Goal: Task Accomplishment & Management: Manage account settings

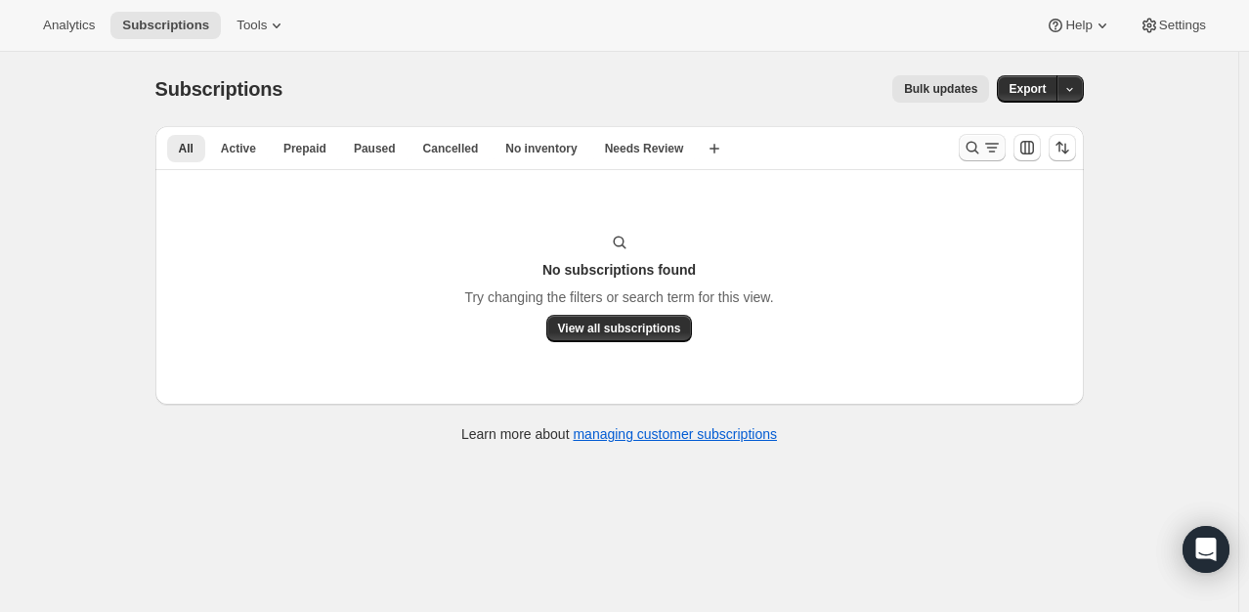
click at [978, 144] on icon "Search and filter results" at bounding box center [973, 148] width 20 height 20
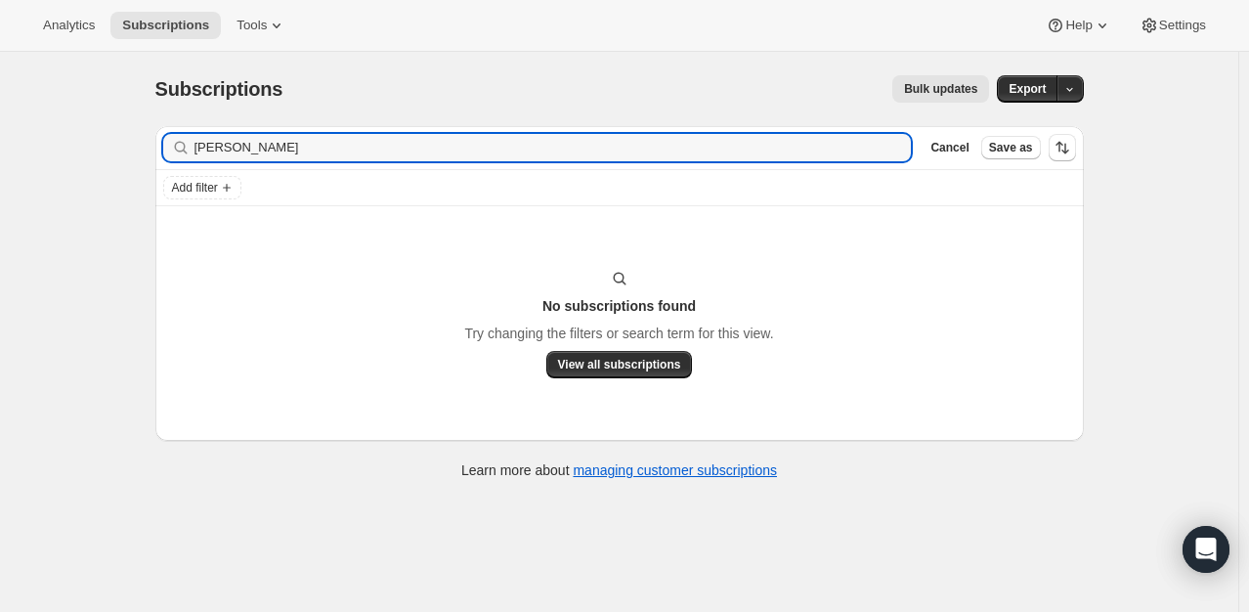
type input "J"
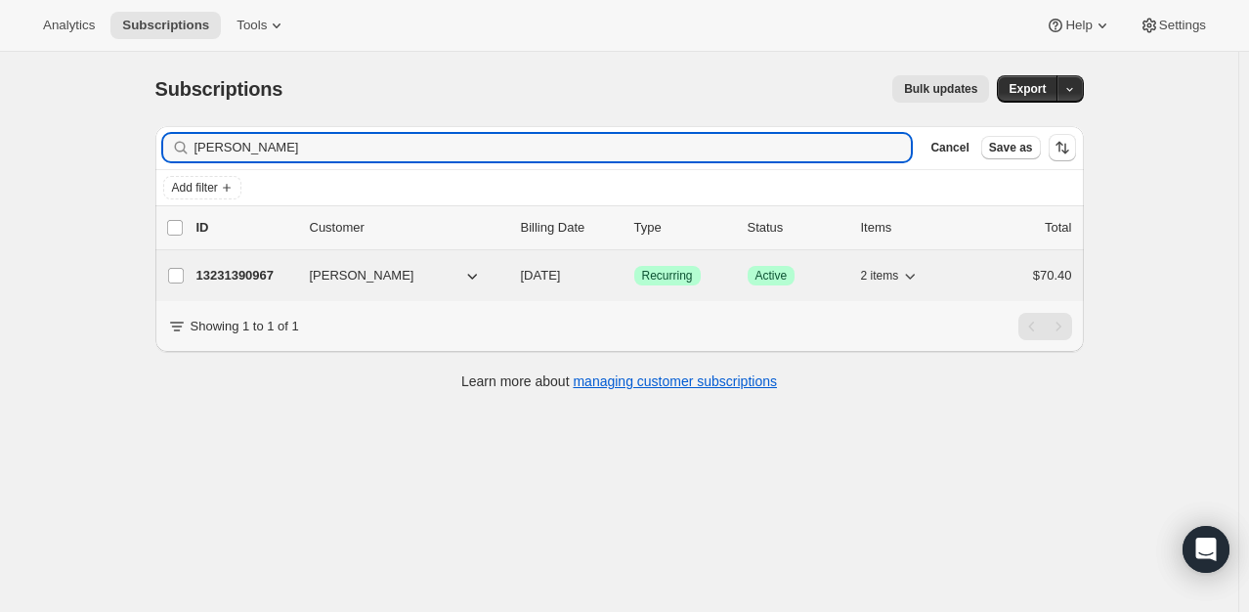
type input "[PERSON_NAME]"
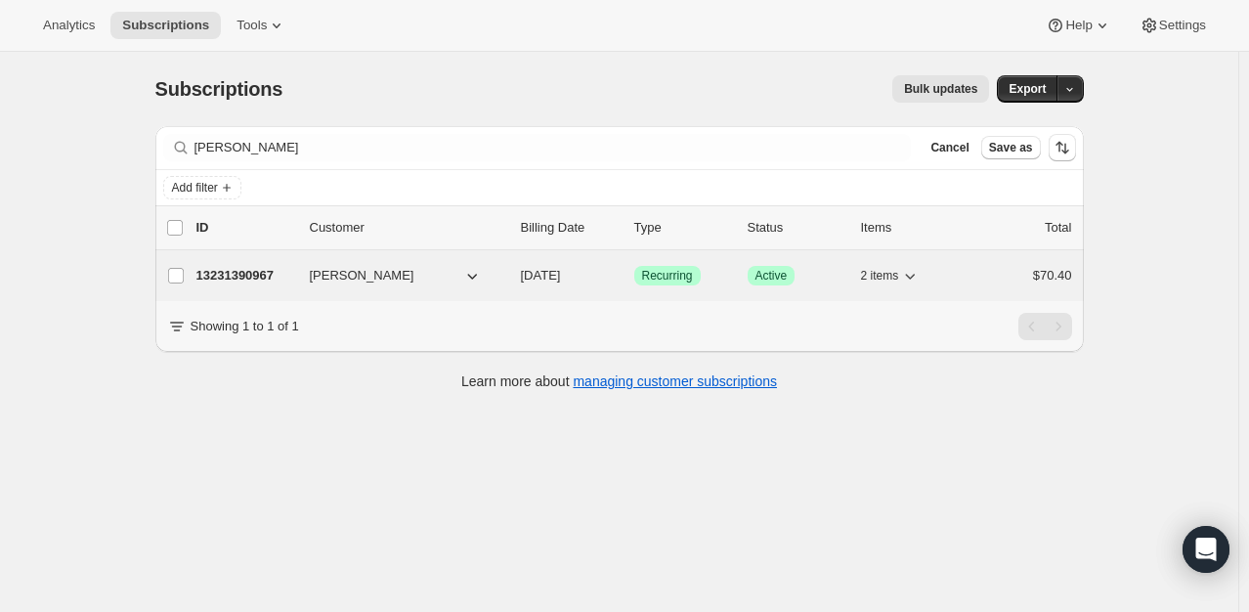
click at [256, 272] on p "13231390967" at bounding box center [245, 276] width 98 height 20
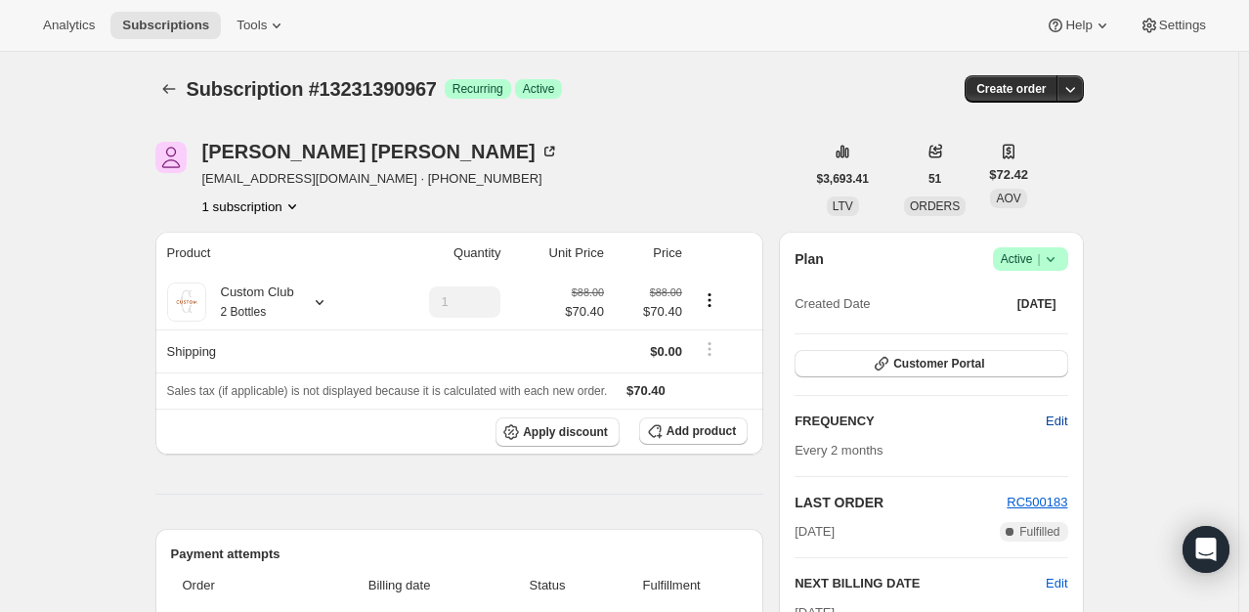
scroll to position [98, 0]
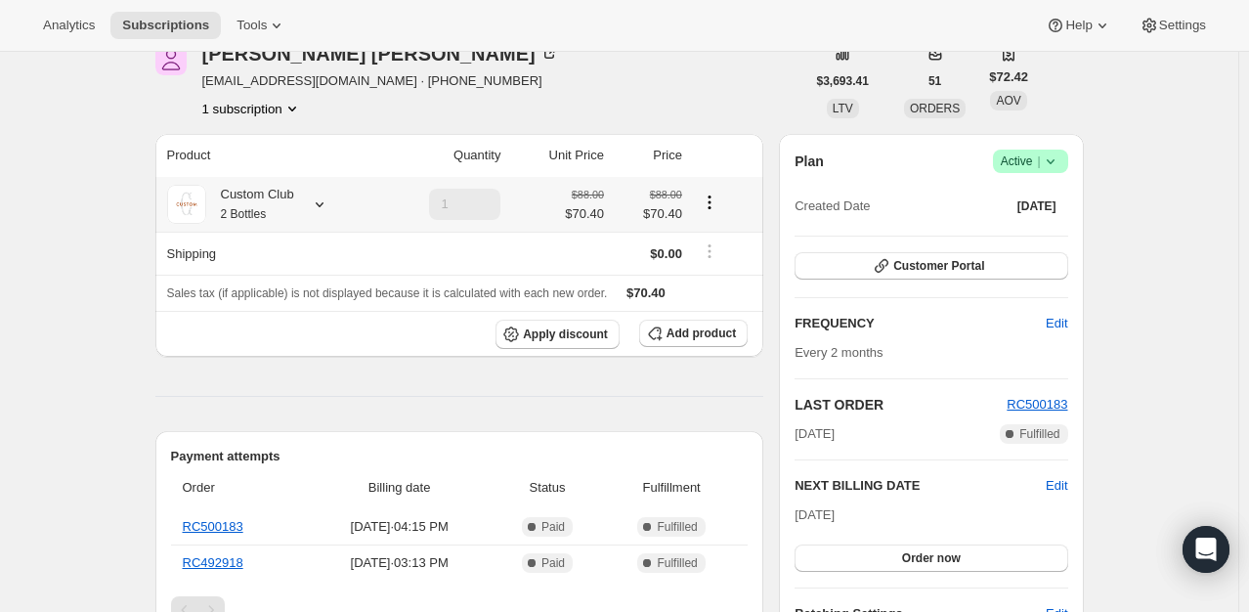
click at [320, 205] on icon at bounding box center [320, 204] width 20 height 20
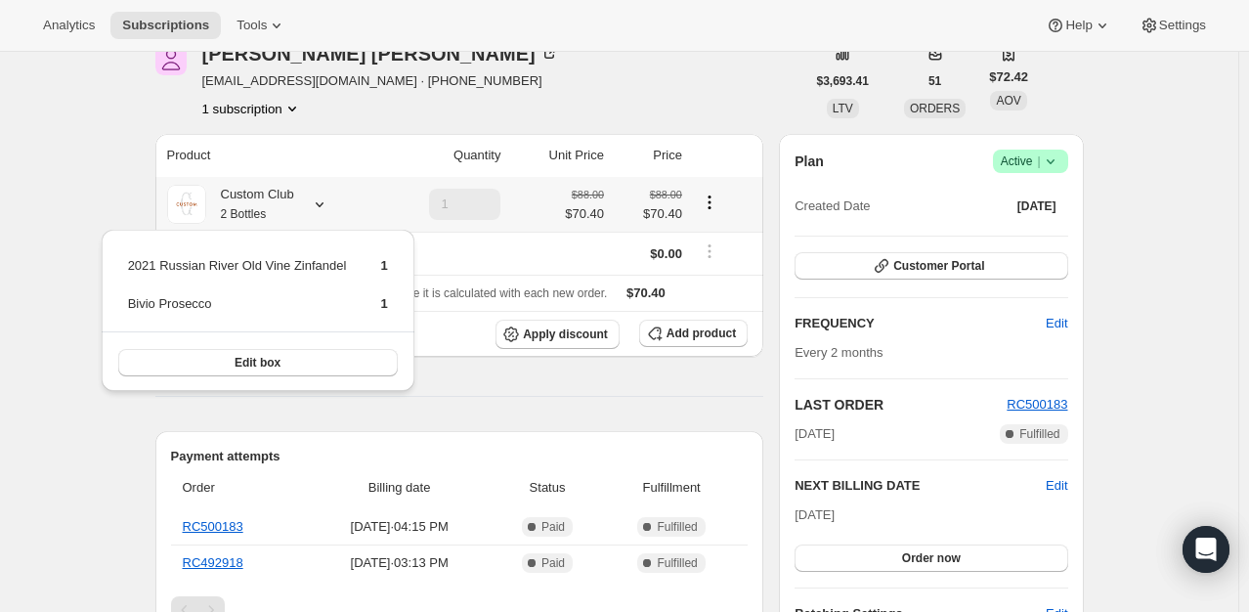
click at [320, 205] on icon at bounding box center [320, 204] width 20 height 20
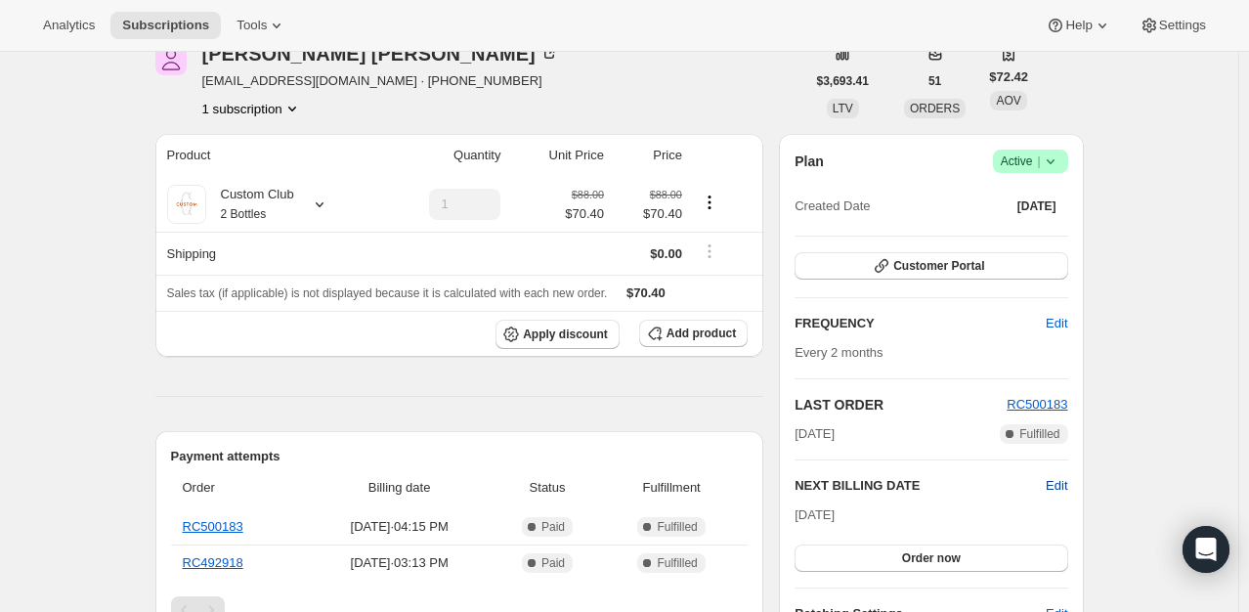
click at [1067, 482] on span "Edit" at bounding box center [1057, 486] width 22 height 20
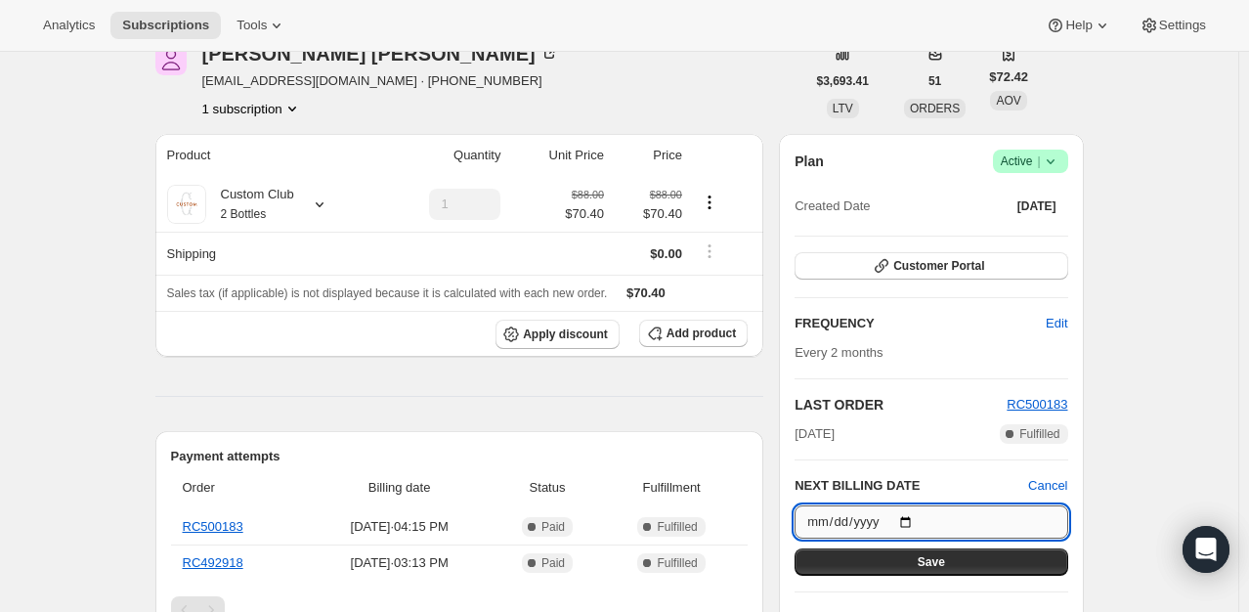
click at [912, 514] on input "[DATE]" at bounding box center [931, 521] width 273 height 33
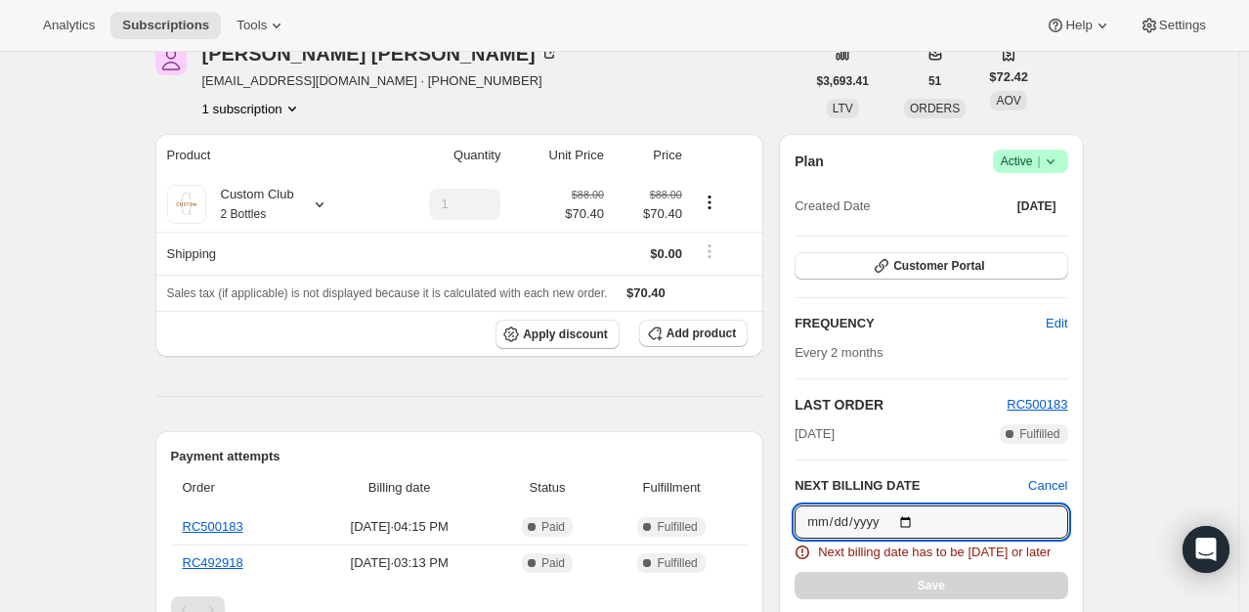
type input "[DATE]"
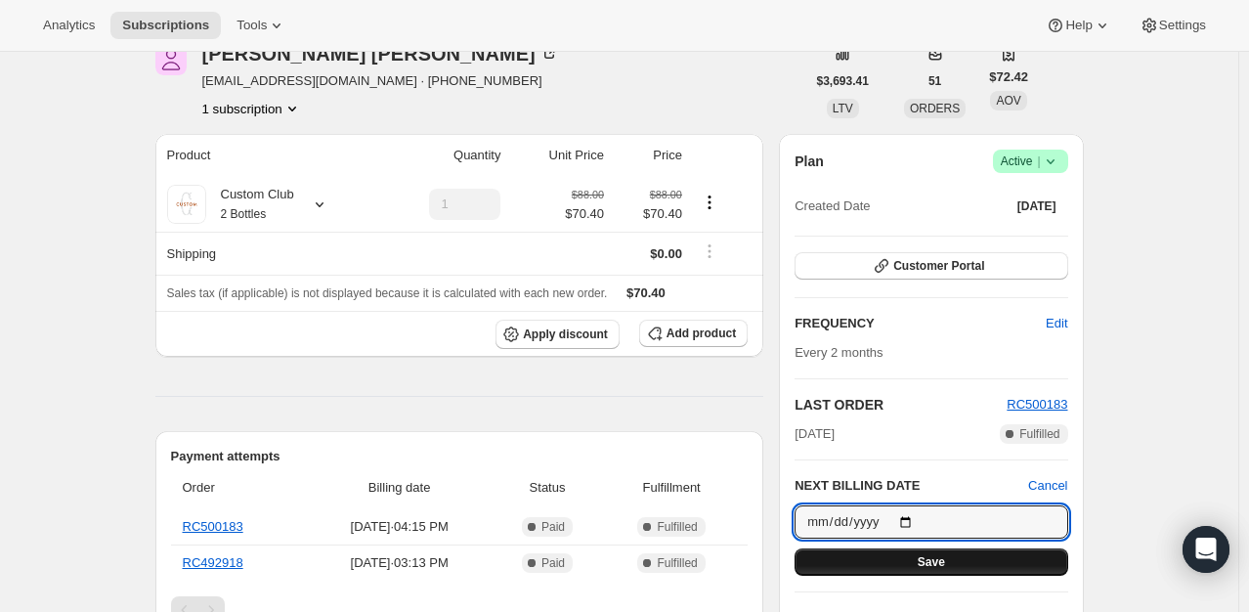
click at [938, 558] on span "Save" at bounding box center [931, 562] width 27 height 16
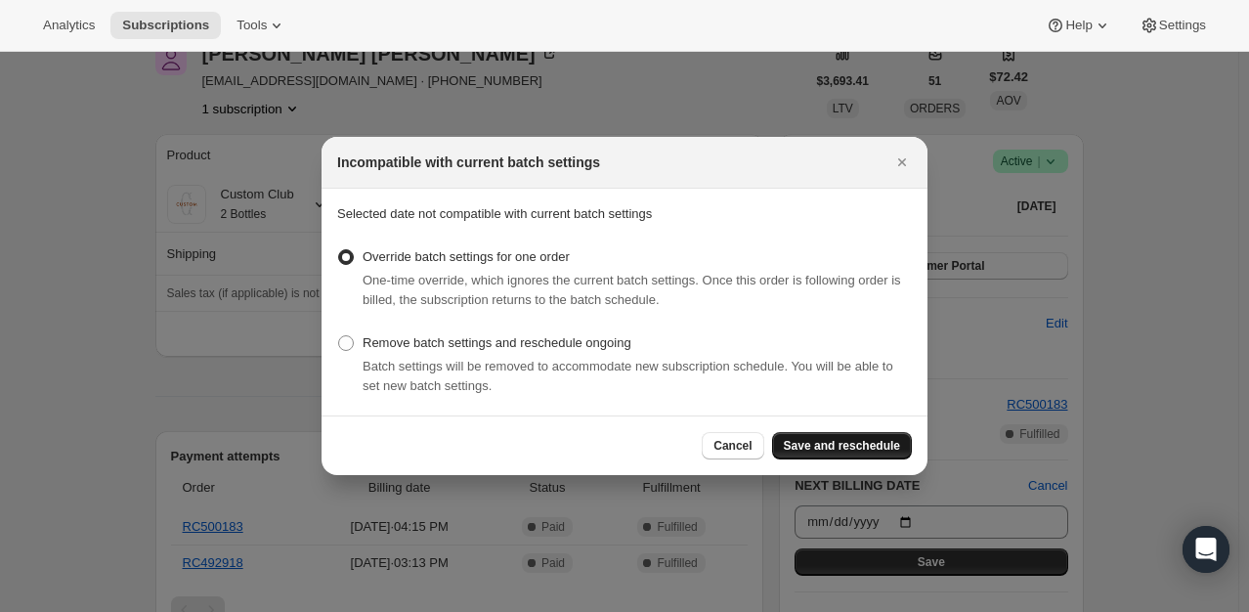
click at [864, 440] on span "Save and reschedule" at bounding box center [842, 446] width 116 height 16
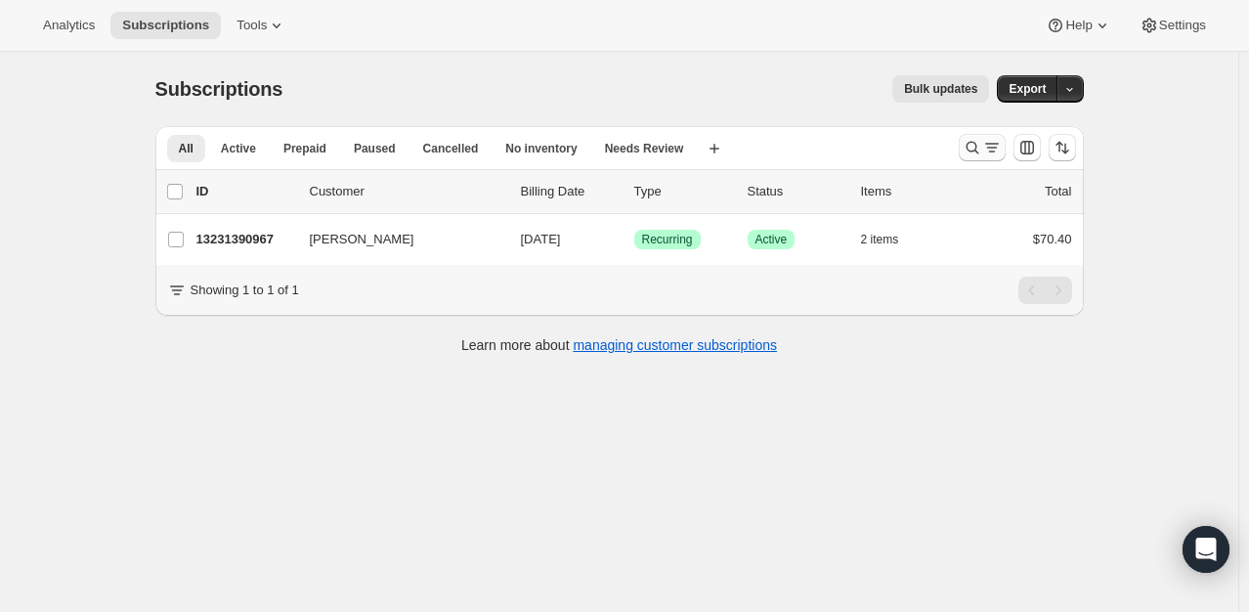
click at [974, 154] on icon "Search and filter results" at bounding box center [973, 148] width 20 height 20
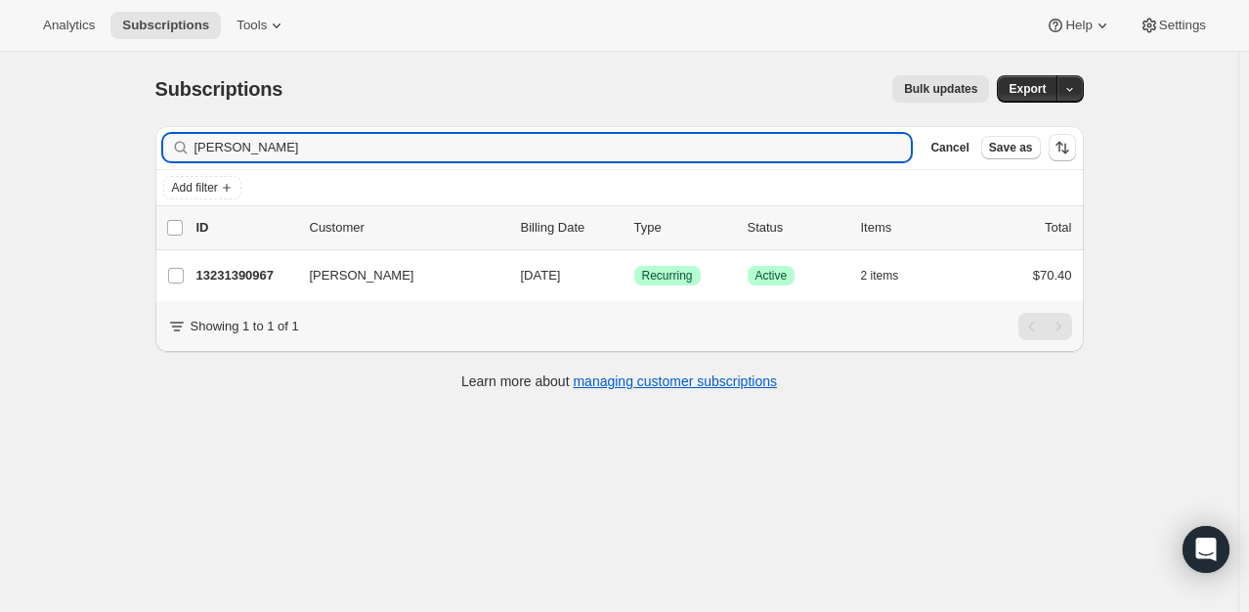
drag, startPoint x: 337, startPoint y: 151, endPoint x: 178, endPoint y: 121, distance: 162.0
click at [181, 123] on div "Subscriptions. This page is ready Subscriptions Bulk updates More actions Bulk …" at bounding box center [619, 231] width 975 height 359
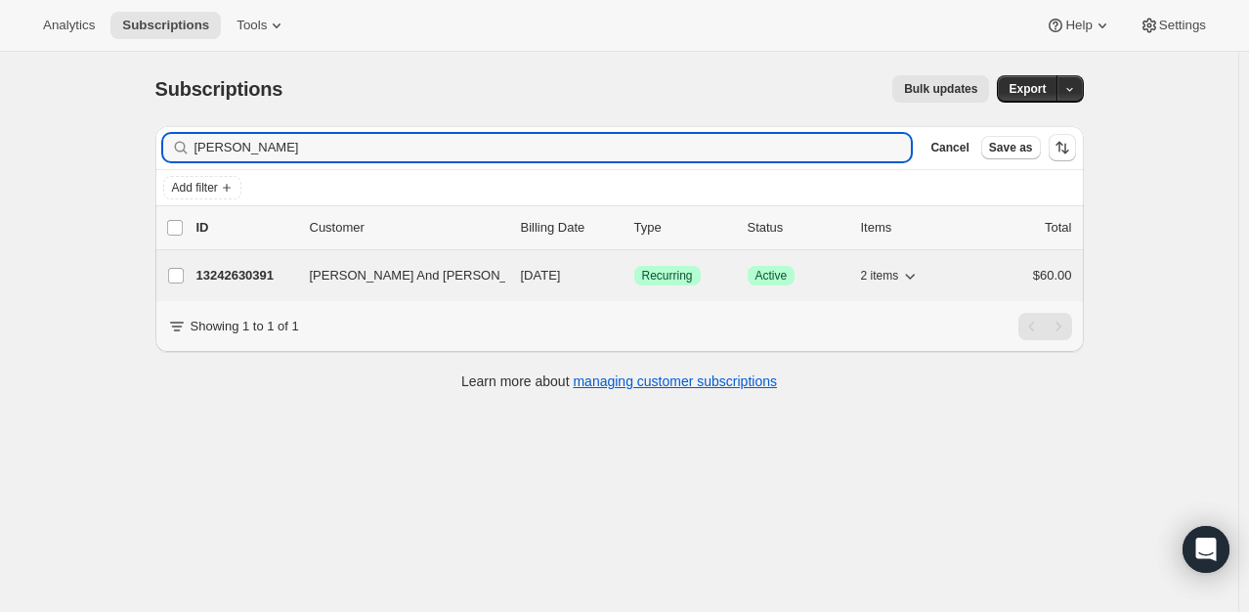
type input "john black"
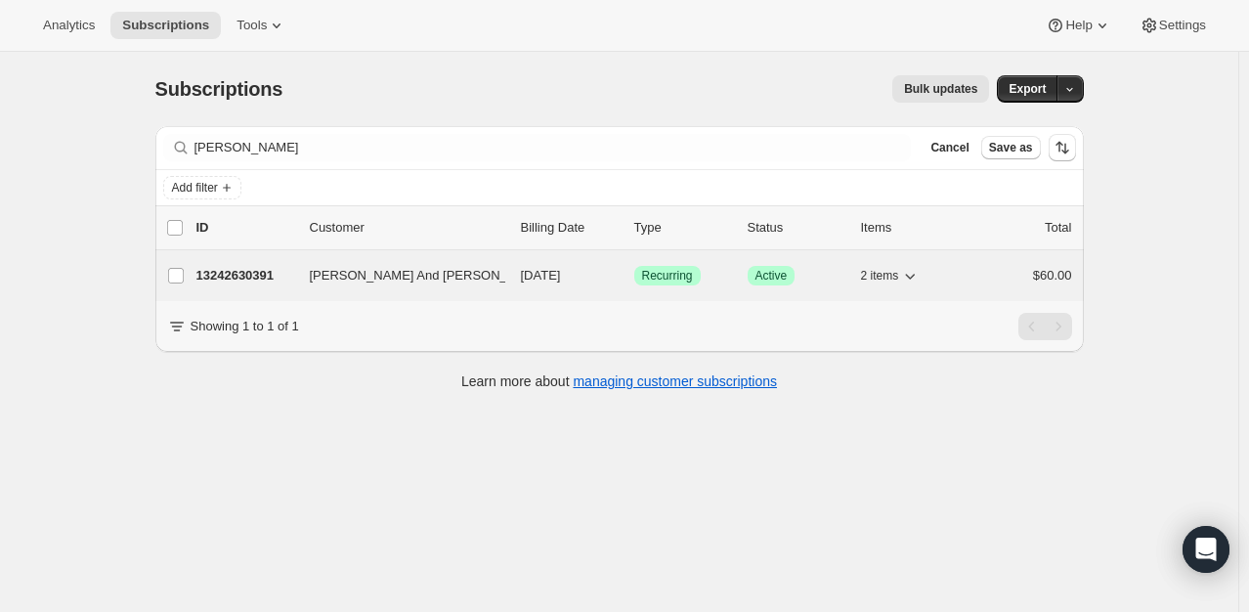
click at [231, 272] on p "13242630391" at bounding box center [245, 276] width 98 height 20
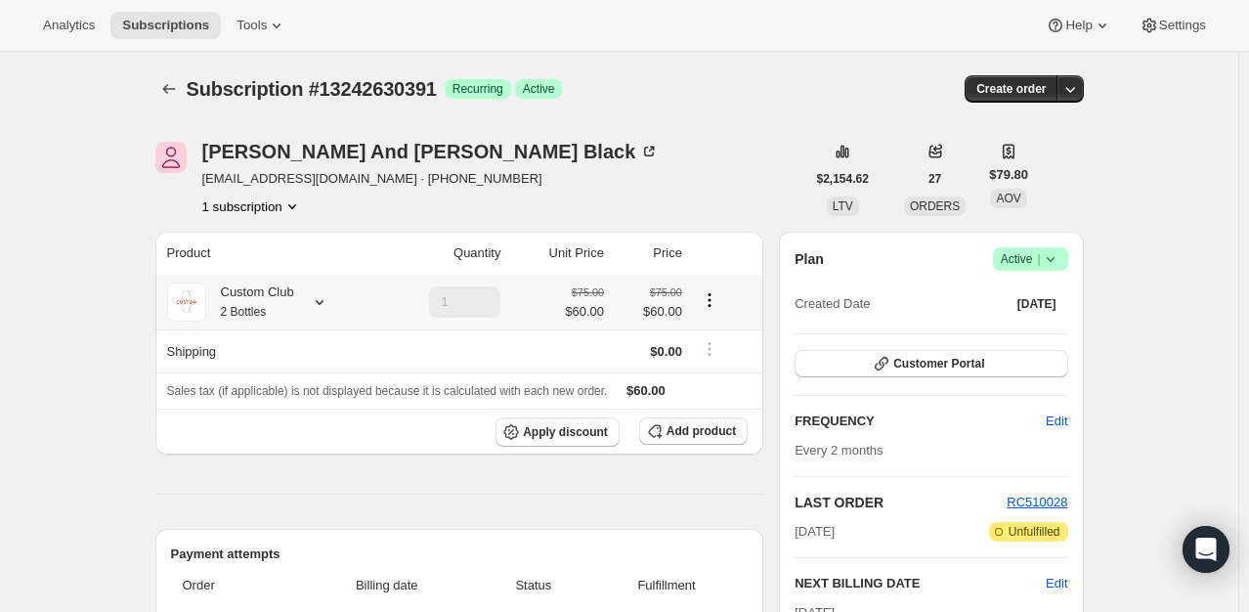
click at [319, 298] on icon at bounding box center [320, 302] width 20 height 20
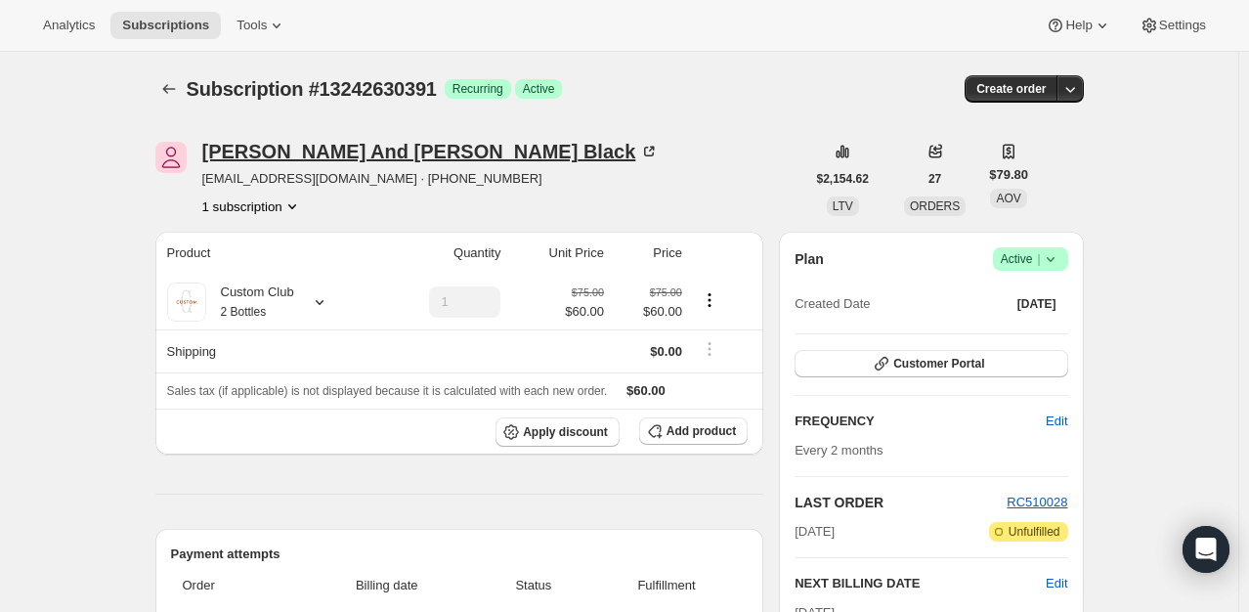
click at [644, 151] on icon at bounding box center [649, 152] width 10 height 10
